Goal: Information Seeking & Learning: Learn about a topic

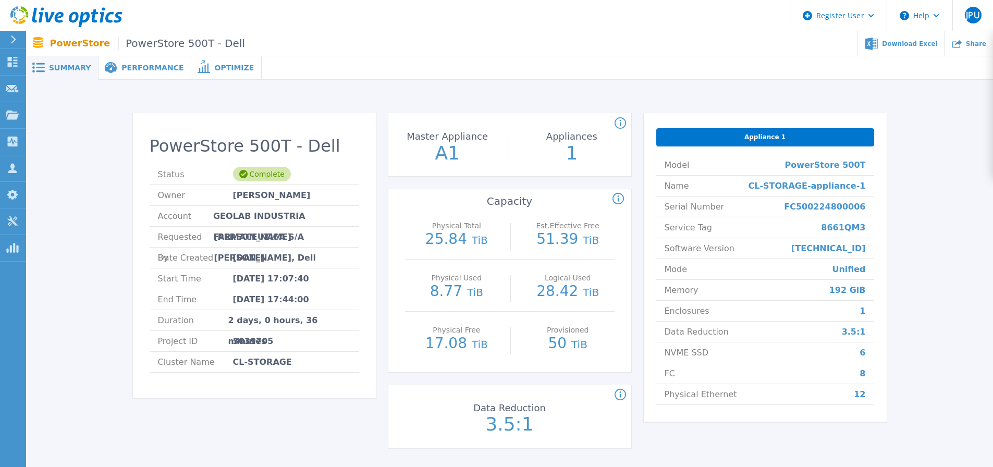
scroll to position [98, 0]
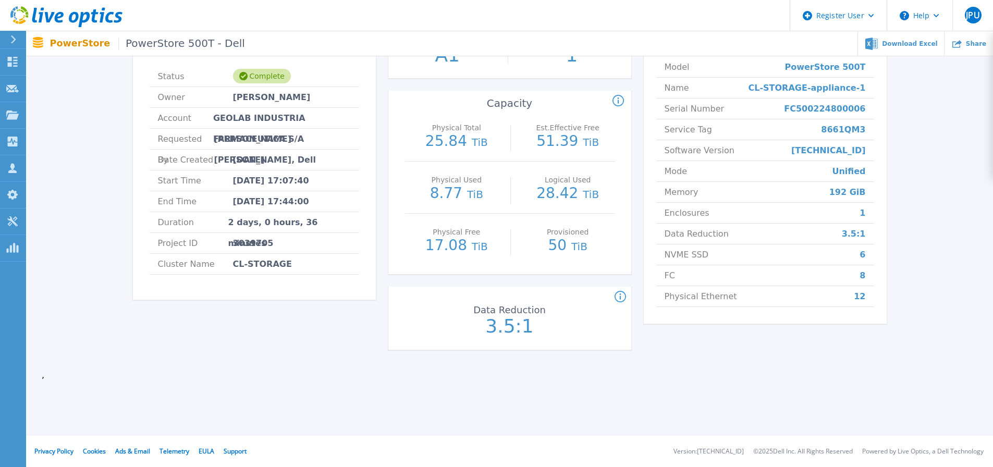
click at [510, 326] on p "3.5:1" at bounding box center [509, 326] width 117 height 19
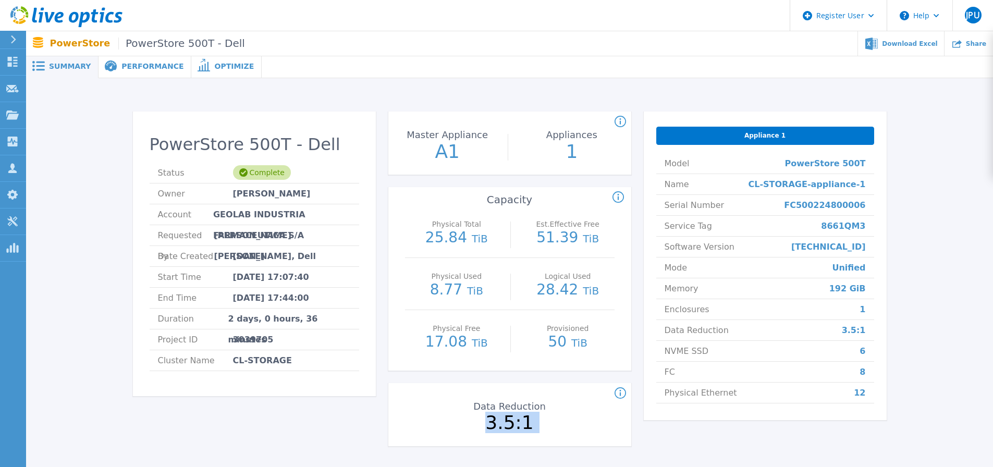
scroll to position [0, 0]
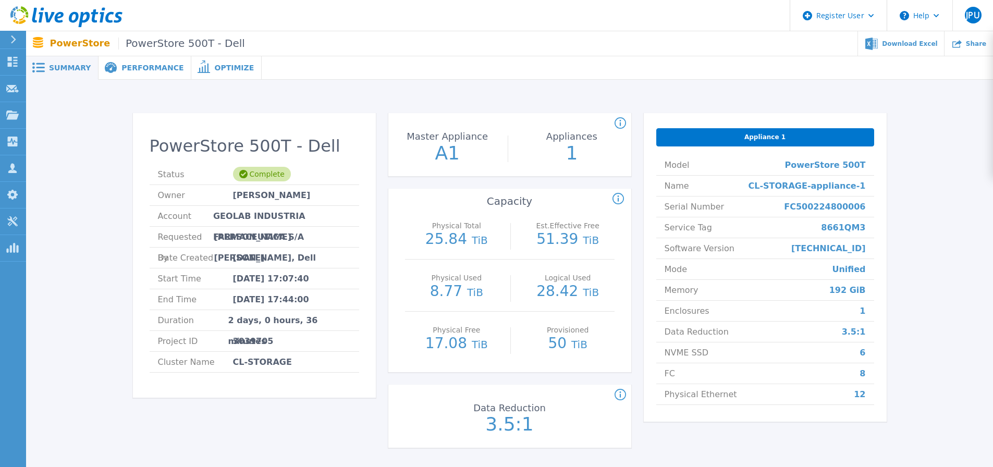
click at [854, 247] on span "[TECHNICAL_ID]" at bounding box center [828, 248] width 75 height 20
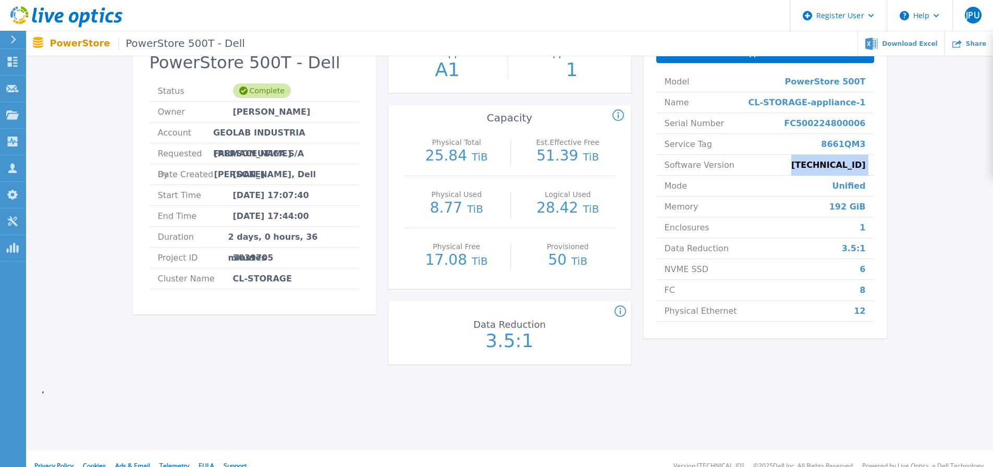
scroll to position [98, 0]
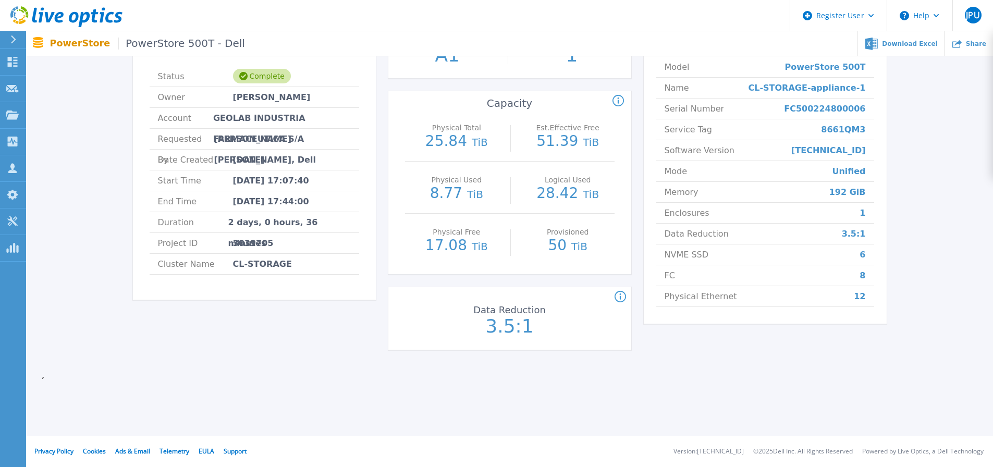
click at [930, 300] on div "PowerStore 500T - Dell Status Complete Owner [PERSON_NAME] Account GEOLAB INDUS…" at bounding box center [509, 184] width 935 height 372
click at [544, 146] on p "51.39 TiB" at bounding box center [567, 142] width 93 height 16
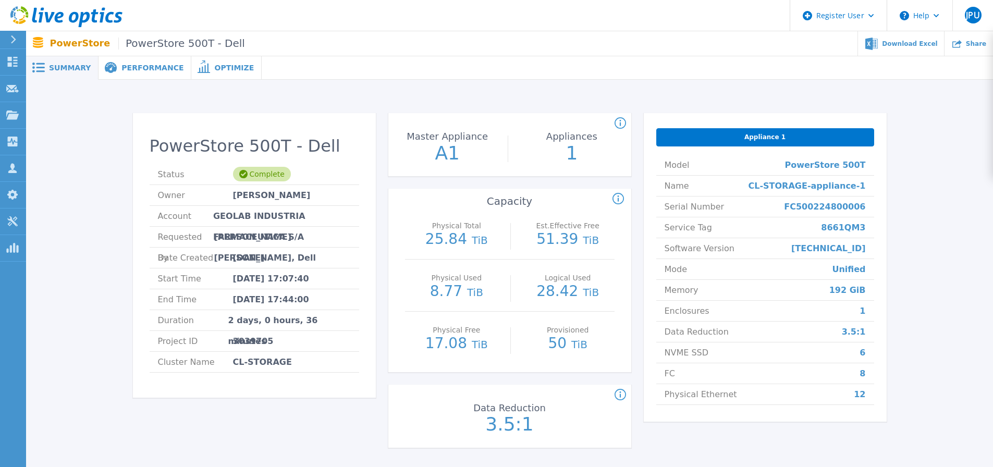
click at [154, 80] on div "PowerStore 500T - Dell Status Complete Owner [PERSON_NAME] Account GEOLAB INDUS…" at bounding box center [509, 287] width 966 height 414
click at [156, 69] on span "Performance" at bounding box center [152, 67] width 62 height 7
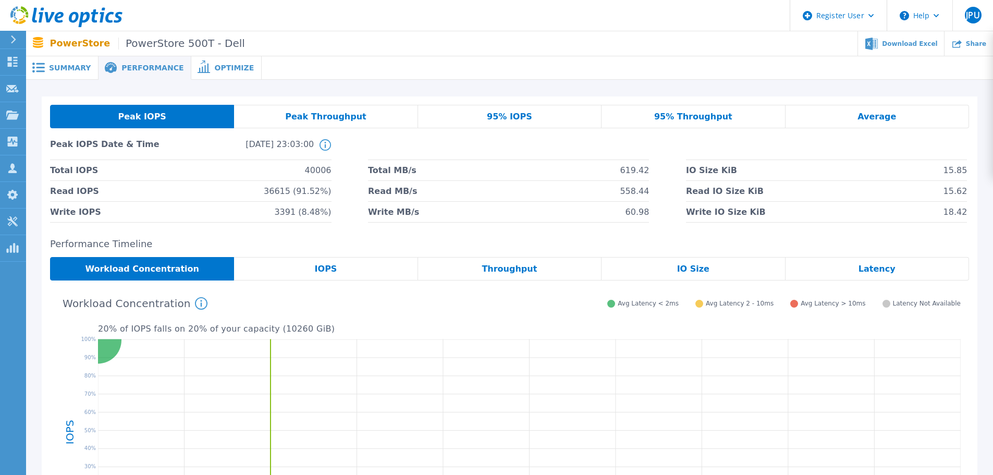
click at [325, 113] on span "Peak Throughput" at bounding box center [325, 117] width 81 height 8
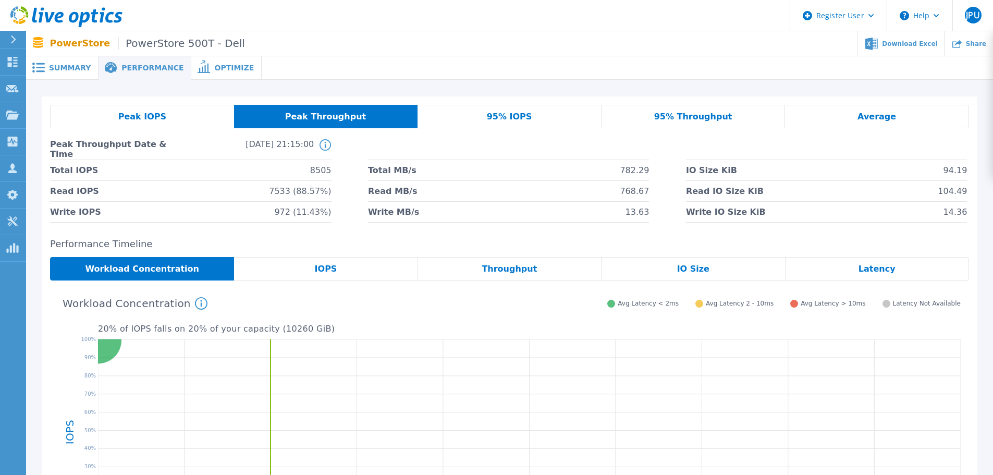
click at [513, 117] on span "95% IOPS" at bounding box center [509, 117] width 45 height 8
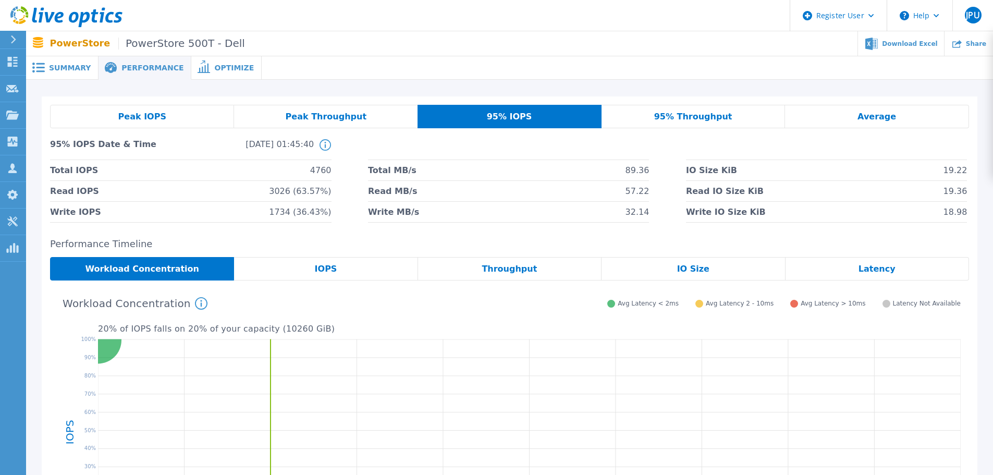
click at [853, 113] on div "Average" at bounding box center [877, 116] width 184 height 23
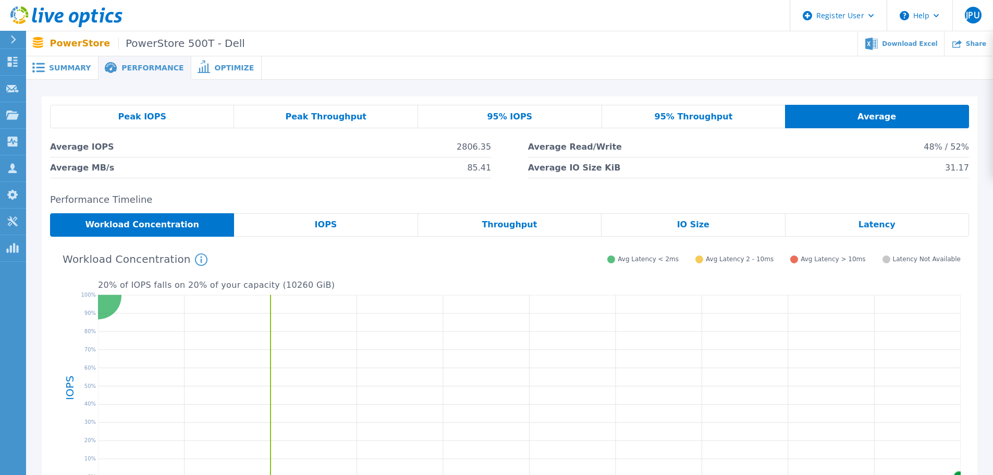
click at [83, 72] on div "Summary" at bounding box center [62, 67] width 72 height 23
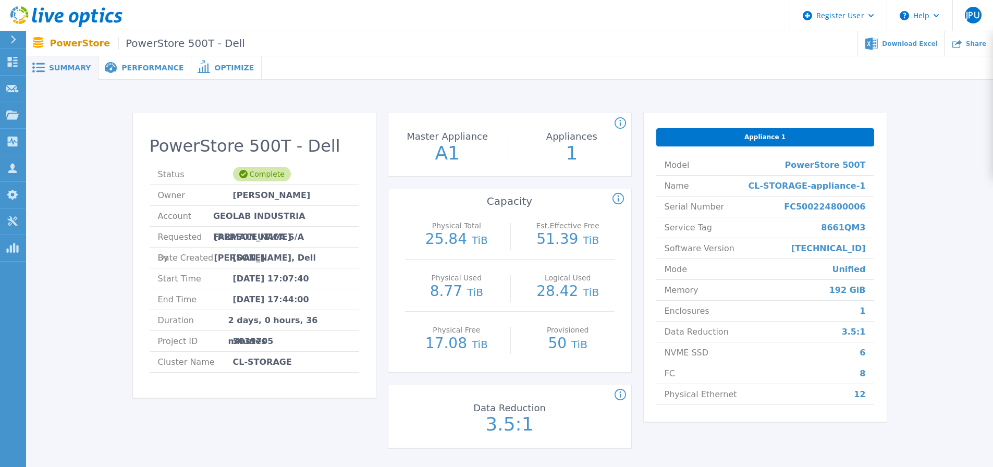
click at [151, 68] on span "Performance" at bounding box center [152, 67] width 62 height 7
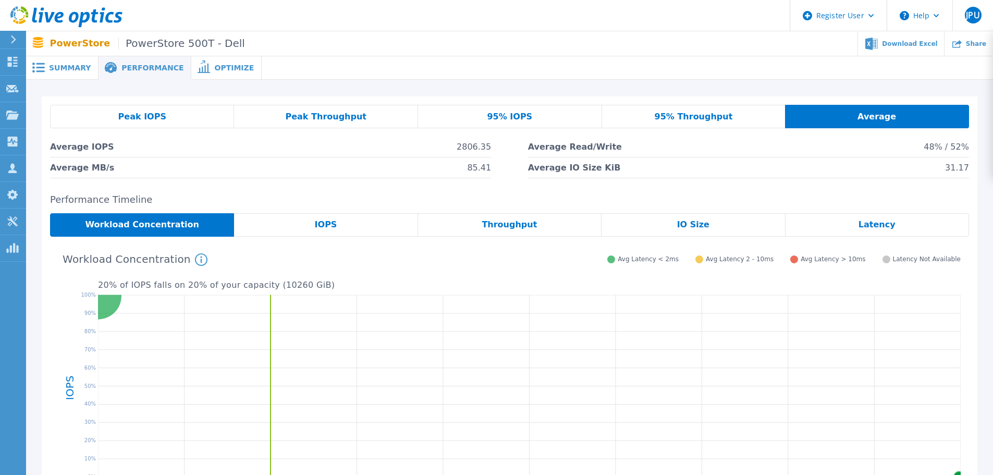
click at [325, 118] on span "Peak Throughput" at bounding box center [325, 117] width 81 height 8
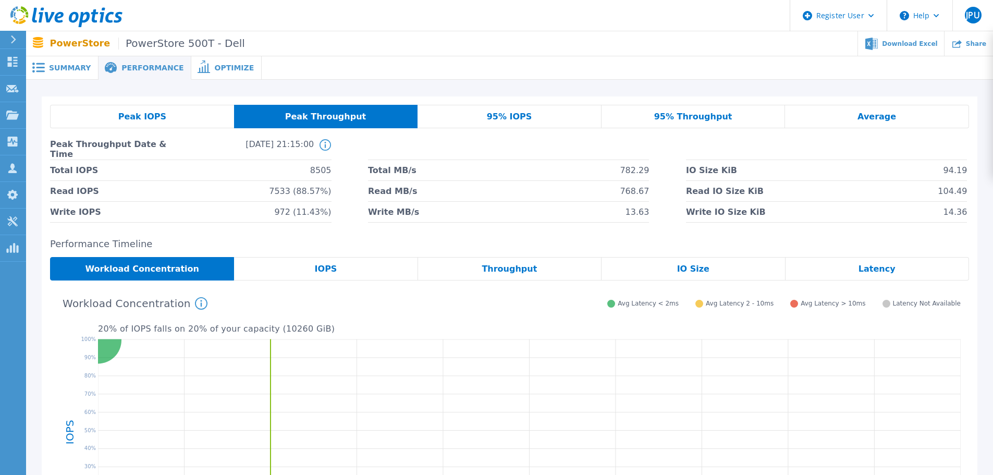
click at [205, 116] on div "Peak IOPS" at bounding box center [142, 116] width 184 height 23
